Goal: Information Seeking & Learning: Understand process/instructions

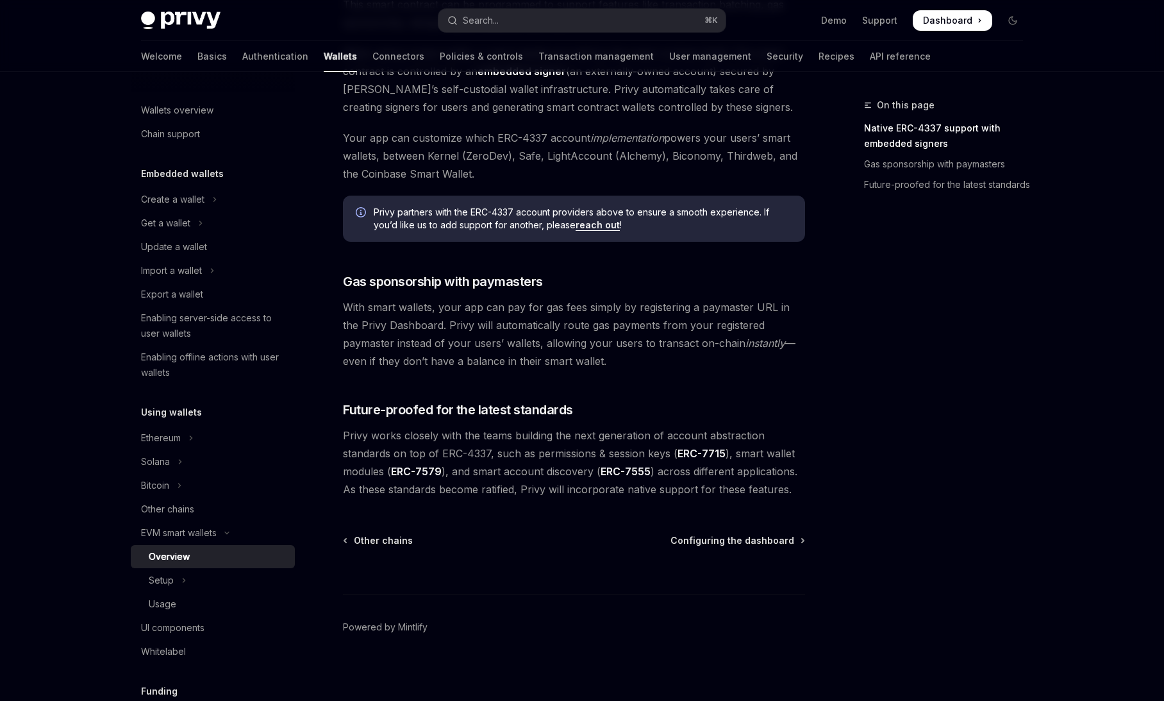
scroll to position [830, 0]
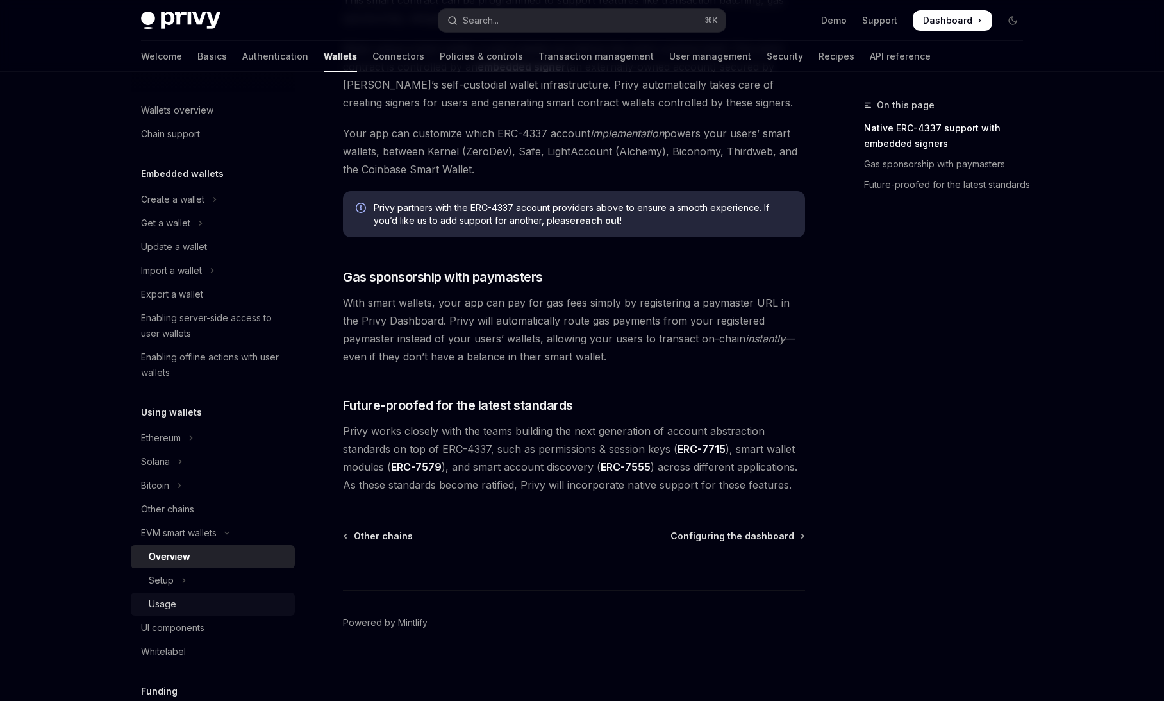
click at [215, 592] on link "Usage" at bounding box center [213, 603] width 164 height 23
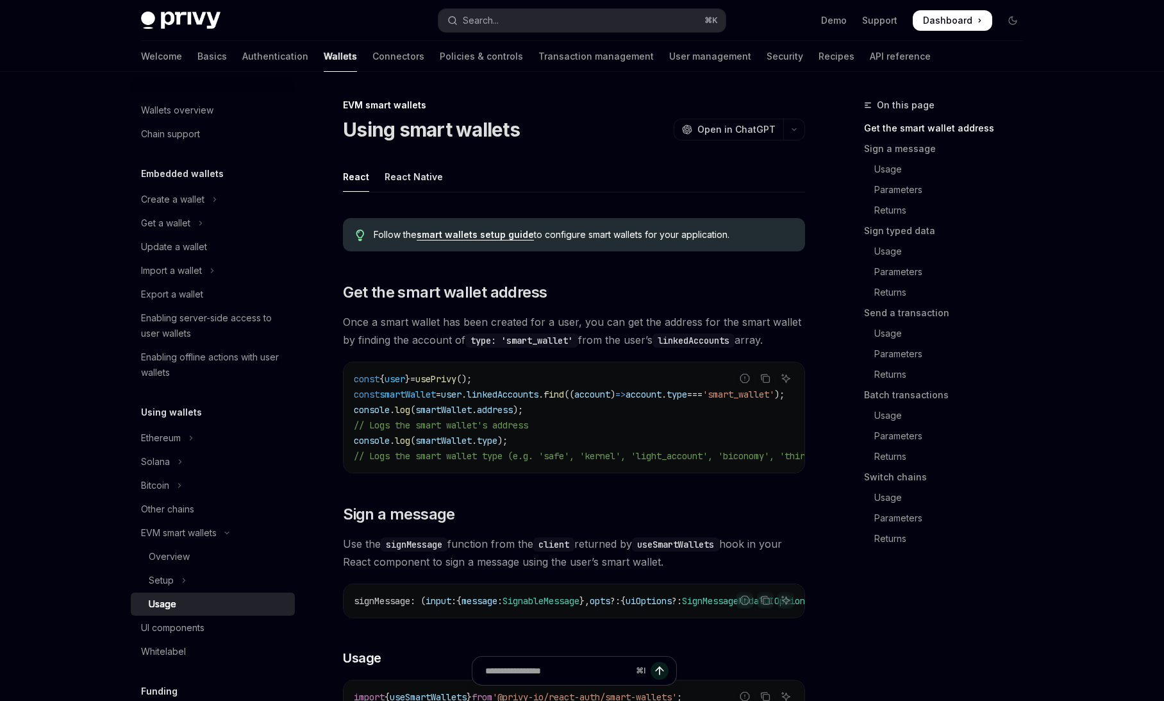
click at [215, 592] on link "Usage" at bounding box center [213, 603] width 164 height 23
click at [212, 575] on button "Setup" at bounding box center [213, 580] width 164 height 23
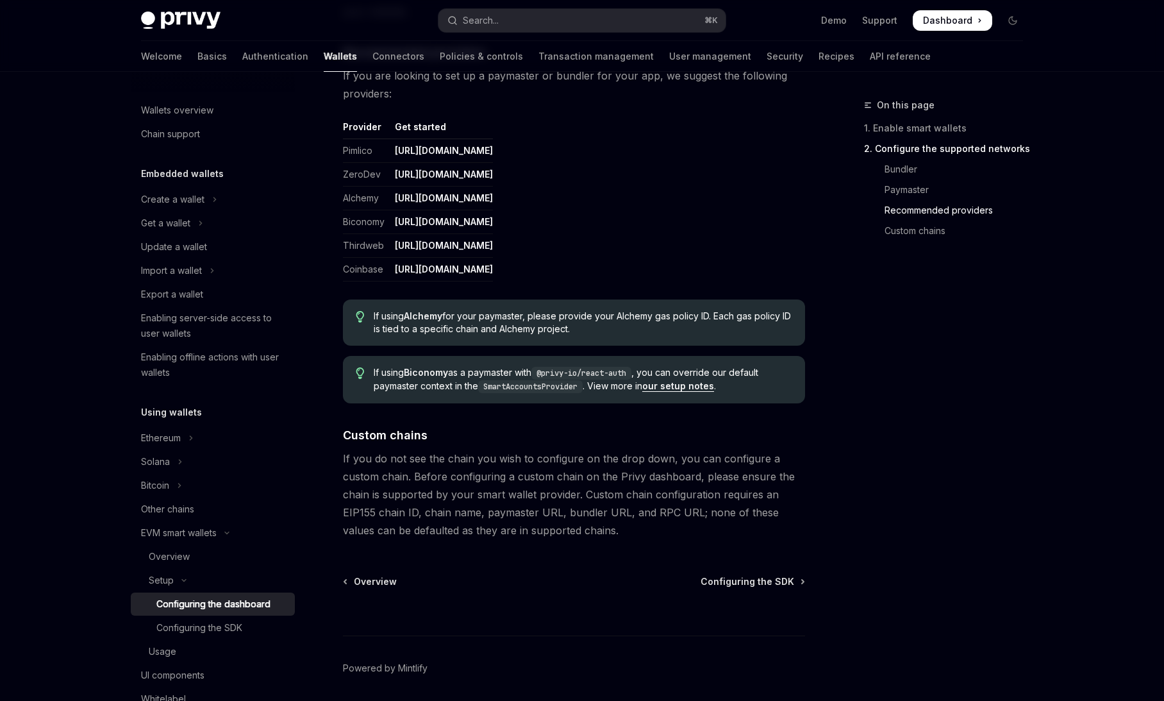
scroll to position [1565, 0]
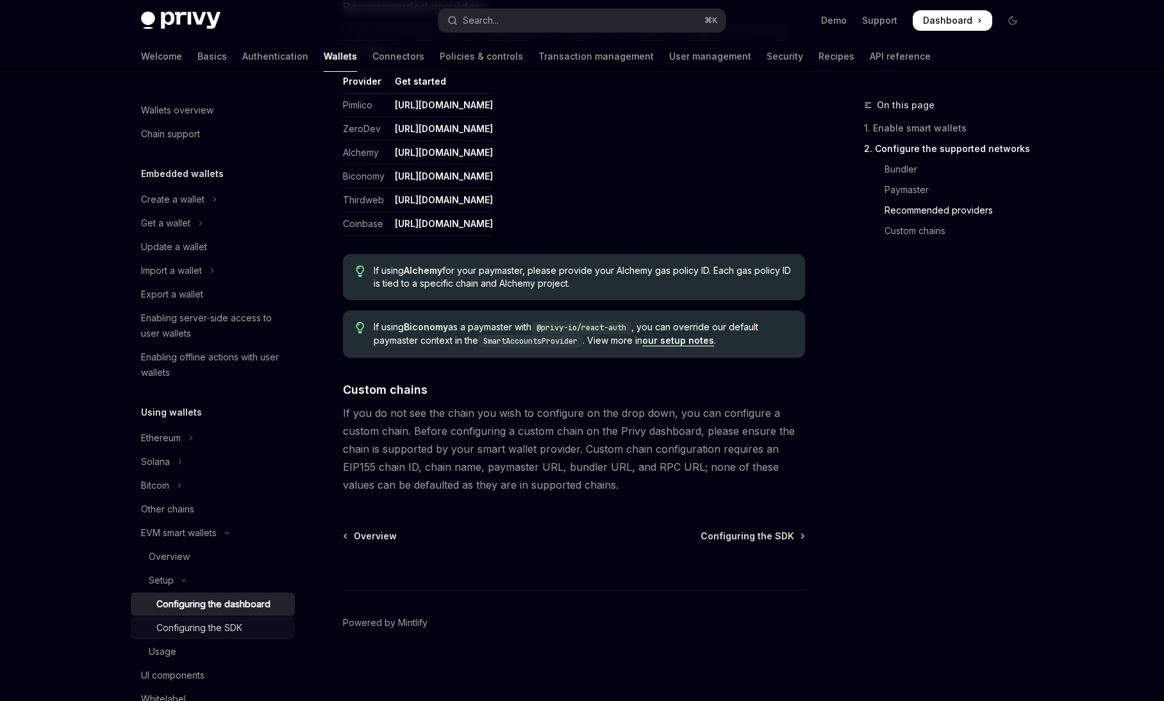
click at [239, 629] on div "Configuring the SDK" at bounding box center [199, 627] width 86 height 15
type textarea "*"
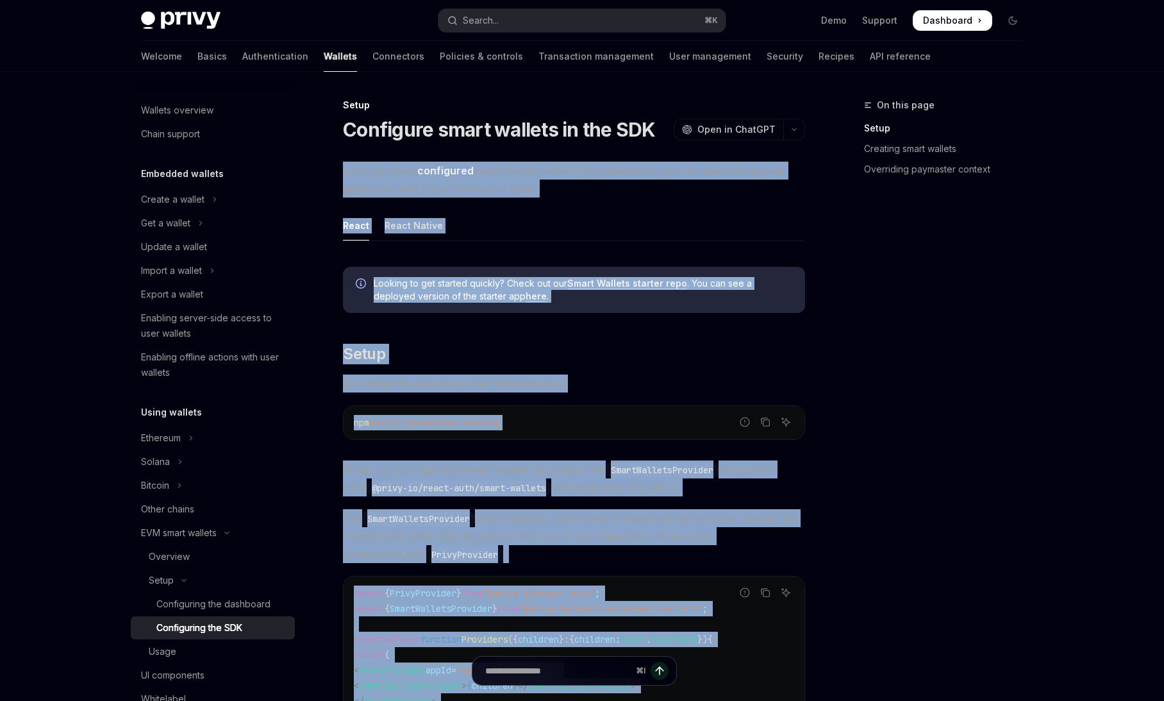
drag, startPoint x: 820, startPoint y: 671, endPoint x: 339, endPoint y: 174, distance: 691.1
copy div "Lore ips dolo sitametcon adipi elitsed do eiu Tempo Incididun, utl etd mag aliq…"
